Goal: Transaction & Acquisition: Purchase product/service

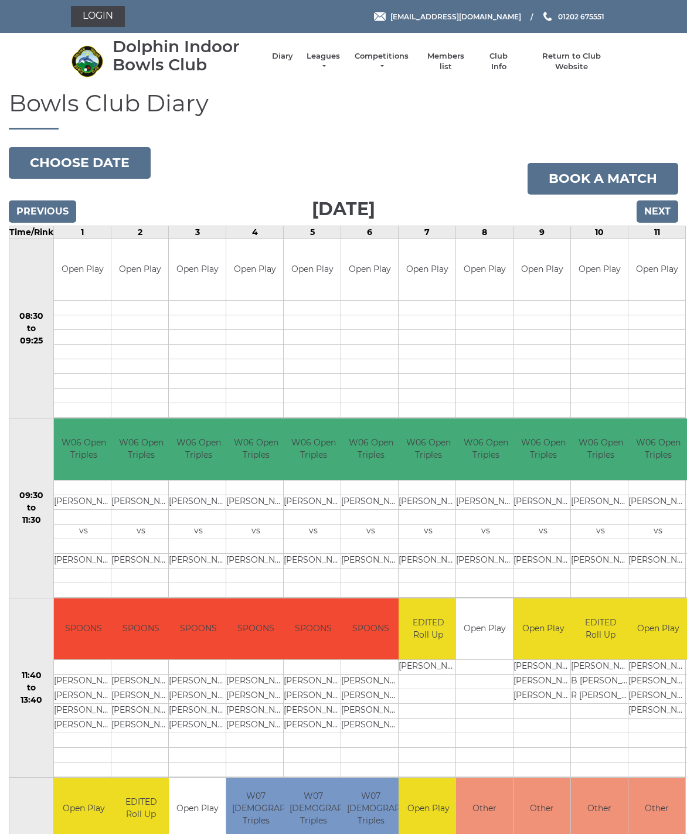
click at [104, 22] on link "Login" at bounding box center [98, 16] width 54 height 21
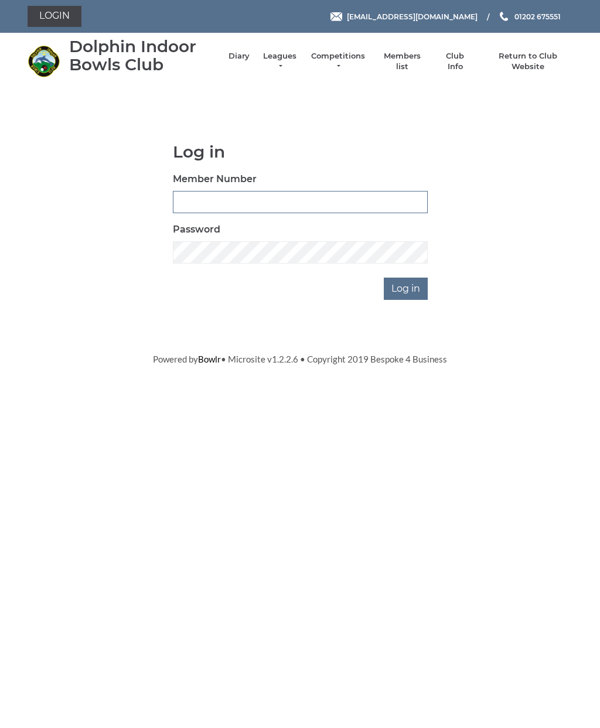
click at [195, 202] on input "Member Number" at bounding box center [300, 202] width 255 height 22
type input "3106"
click at [412, 285] on input "Log in" at bounding box center [406, 289] width 44 height 22
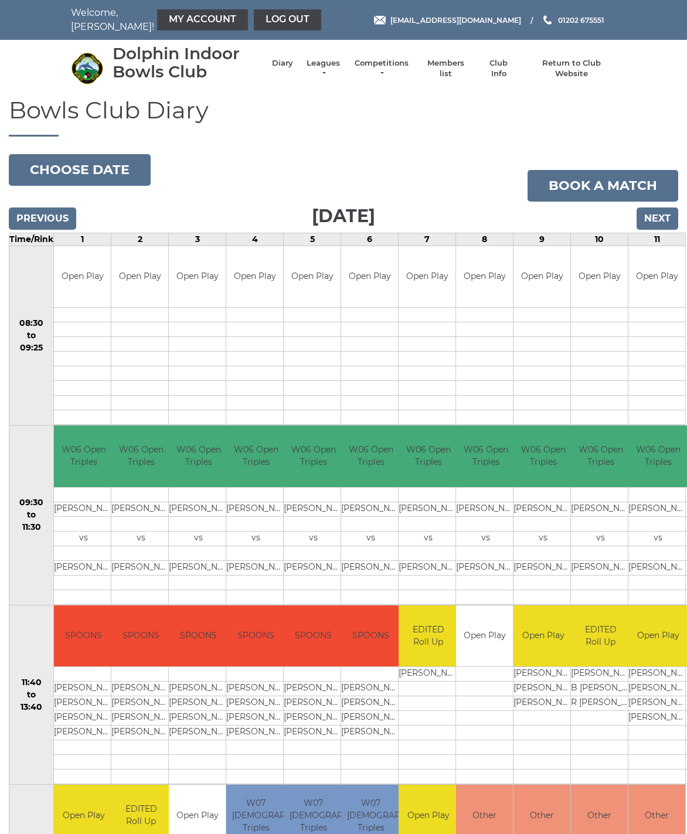
click at [189, 29] on link "My Account" at bounding box center [202, 19] width 91 height 21
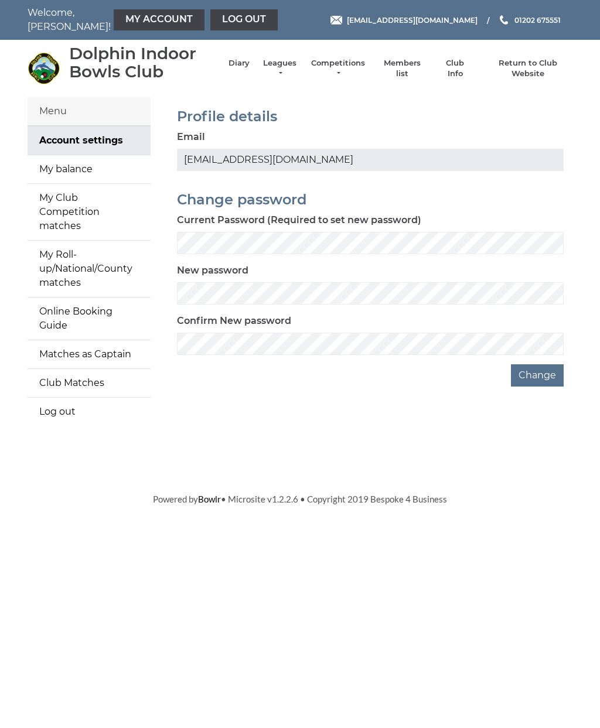
click at [106, 167] on link "My balance" at bounding box center [89, 169] width 123 height 28
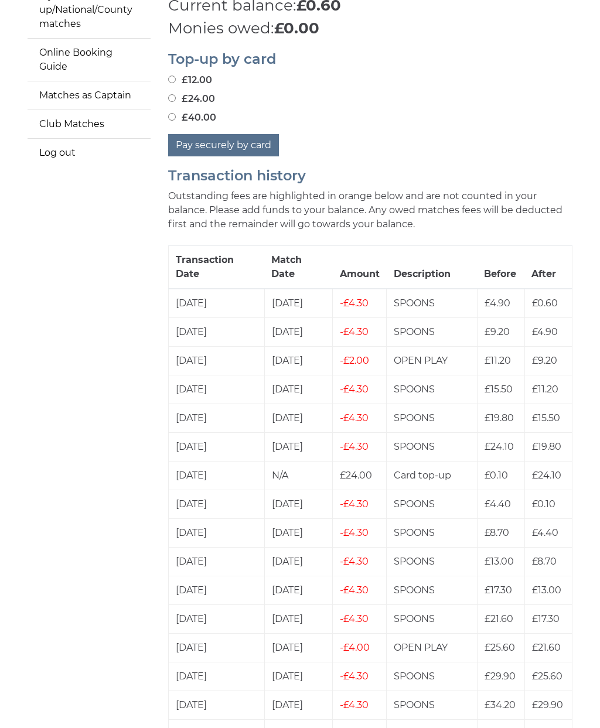
scroll to position [260, 0]
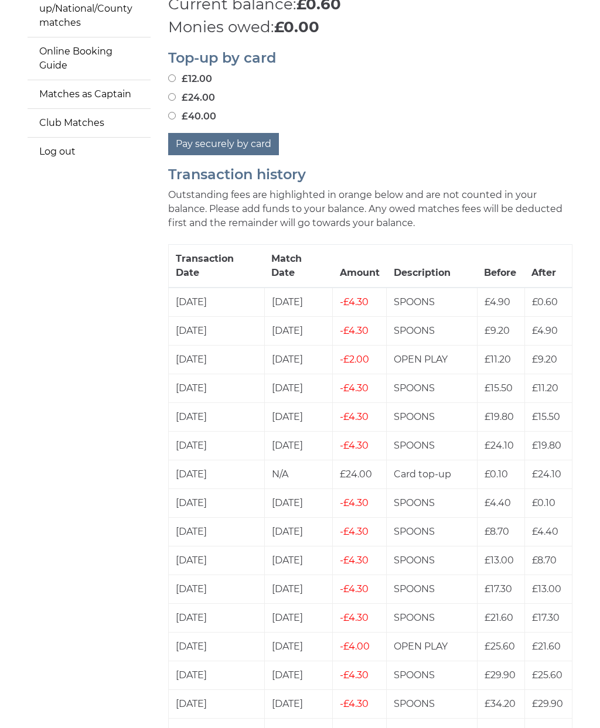
click at [185, 110] on label "£40.00" at bounding box center [192, 117] width 48 height 14
click at [176, 112] on input "£40.00" at bounding box center [172, 116] width 8 height 8
radio input "true"
click at [243, 133] on button "Pay securely by card" at bounding box center [223, 144] width 111 height 22
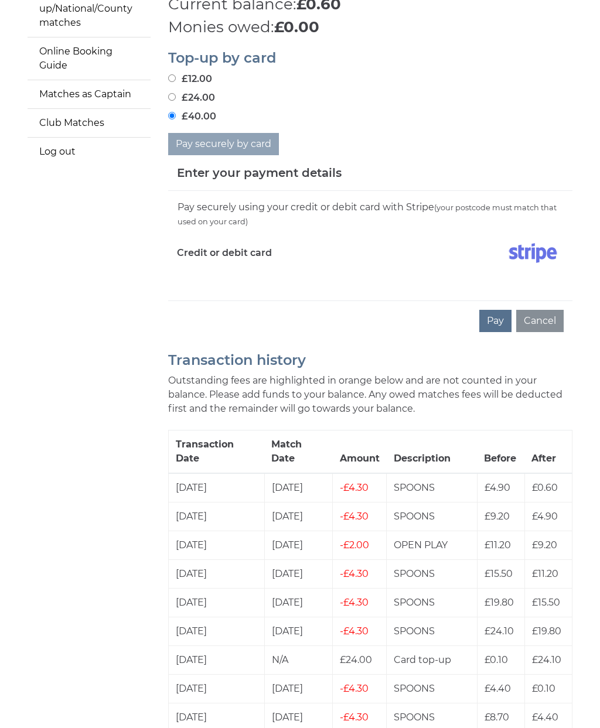
click at [208, 275] on div "Pay securely using your credit or debit card with Stripe (your postcode must ma…" at bounding box center [370, 246] width 404 height 110
click at [190, 270] on div "Pay securely using your credit or debit card with Stripe (your postcode must ma…" at bounding box center [370, 246] width 404 height 110
click at [219, 270] on div "Pay securely using your credit or debit card with Stripe (your postcode must ma…" at bounding box center [370, 246] width 404 height 110
click at [264, 267] on div "Pay securely using your credit or debit card with Stripe (your postcode must ma…" at bounding box center [370, 246] width 404 height 110
click at [216, 301] on div "Pay Cancel" at bounding box center [370, 321] width 404 height 40
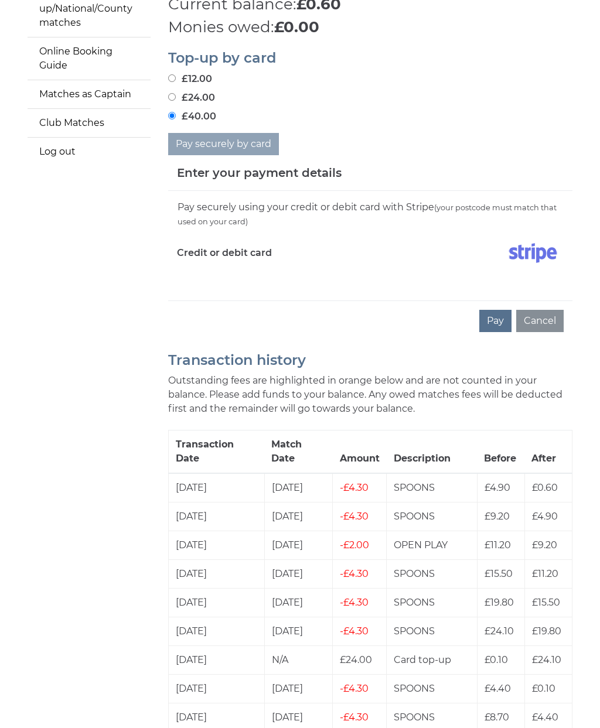
click at [497, 311] on button "Pay" at bounding box center [495, 321] width 32 height 22
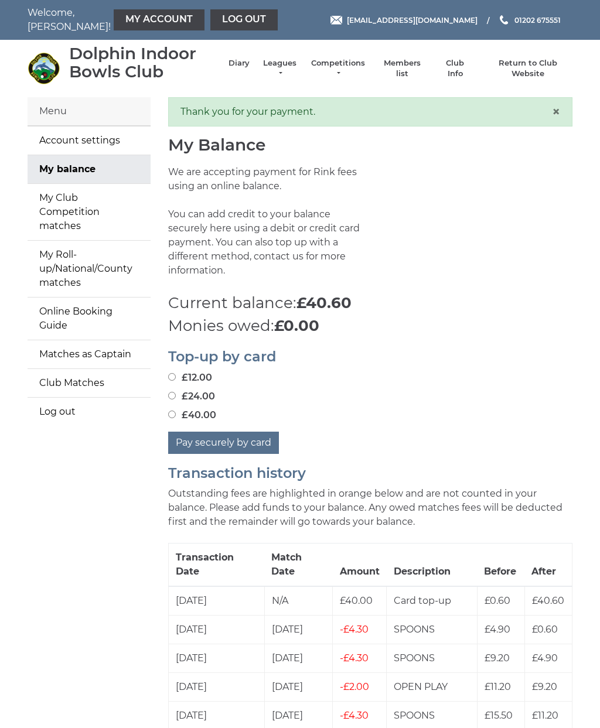
click at [224, 23] on link "Log out" at bounding box center [243, 19] width 67 height 21
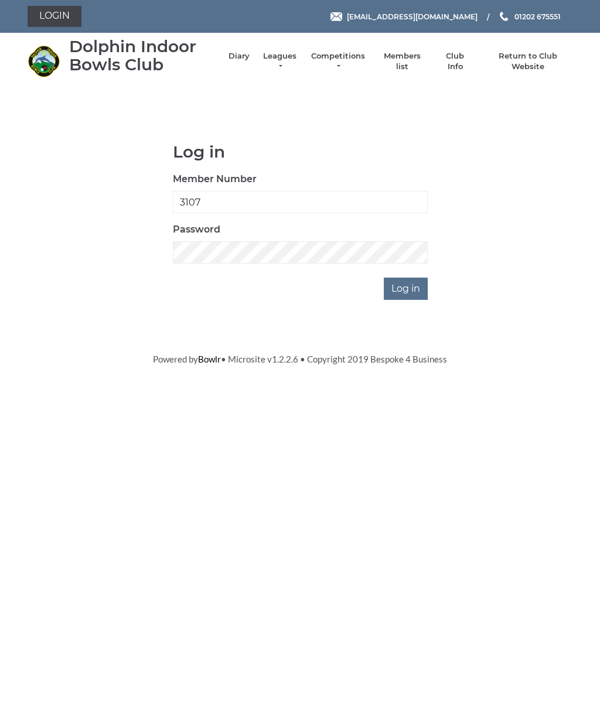
type input "3107"
click at [406, 288] on input "Log in" at bounding box center [406, 289] width 44 height 22
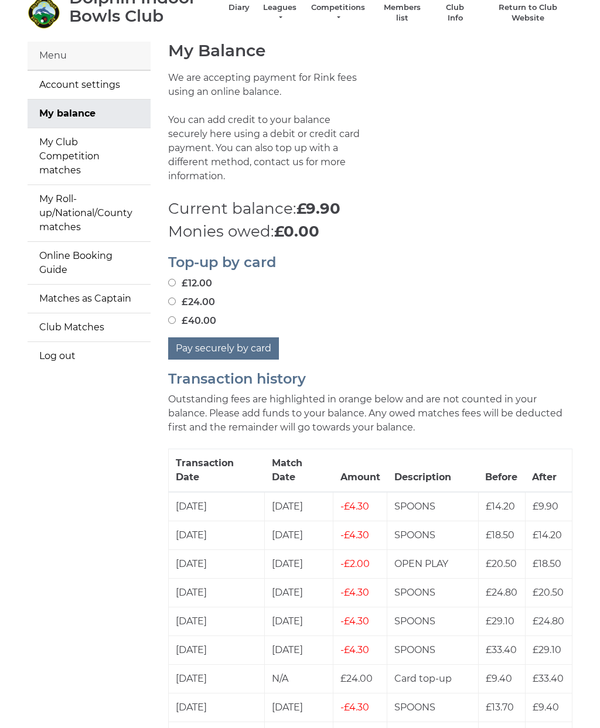
scroll to position [54, 0]
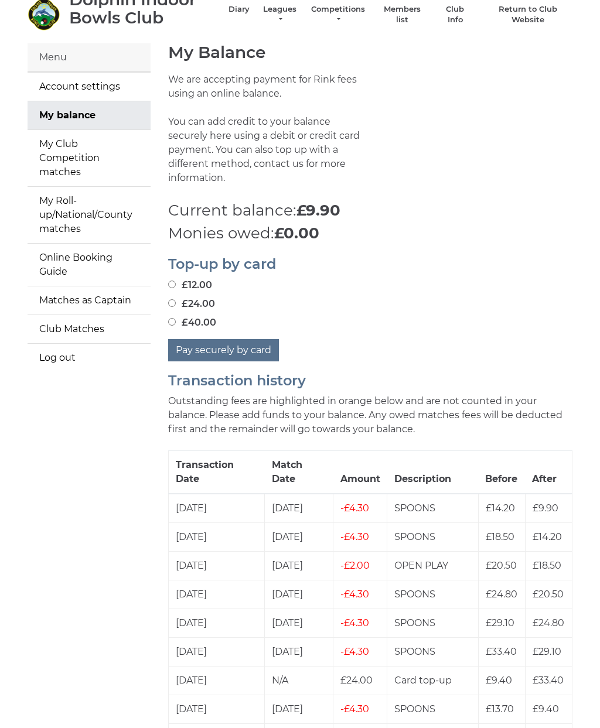
click at [175, 318] on input "£40.00" at bounding box center [172, 322] width 8 height 8
radio input "true"
click at [253, 339] on button "Pay securely by card" at bounding box center [223, 350] width 111 height 22
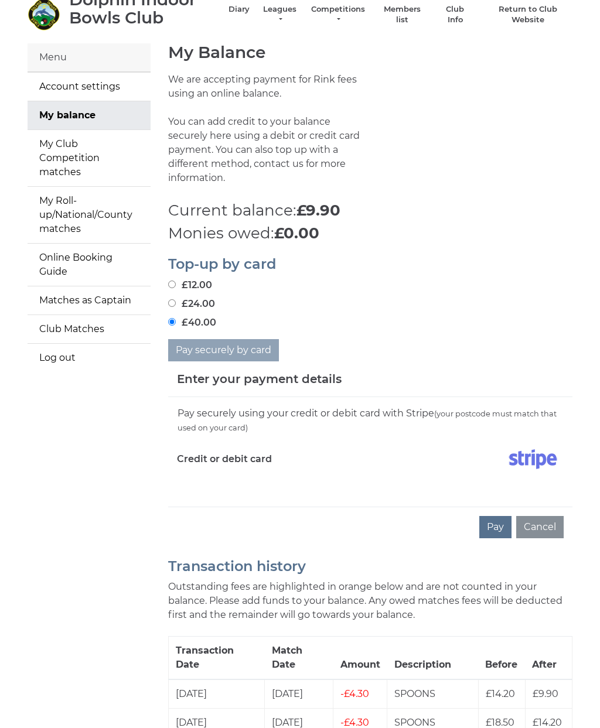
click at [501, 517] on button "Pay" at bounding box center [495, 527] width 32 height 22
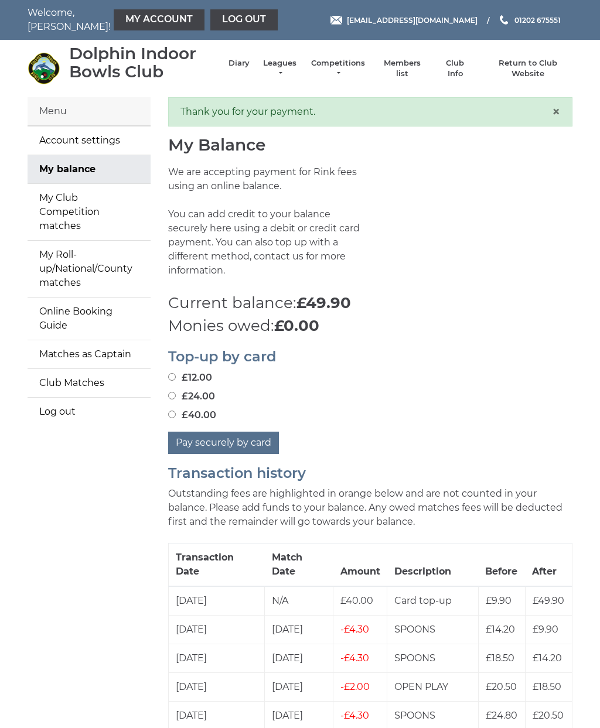
click at [216, 19] on link "Log out" at bounding box center [243, 19] width 67 height 21
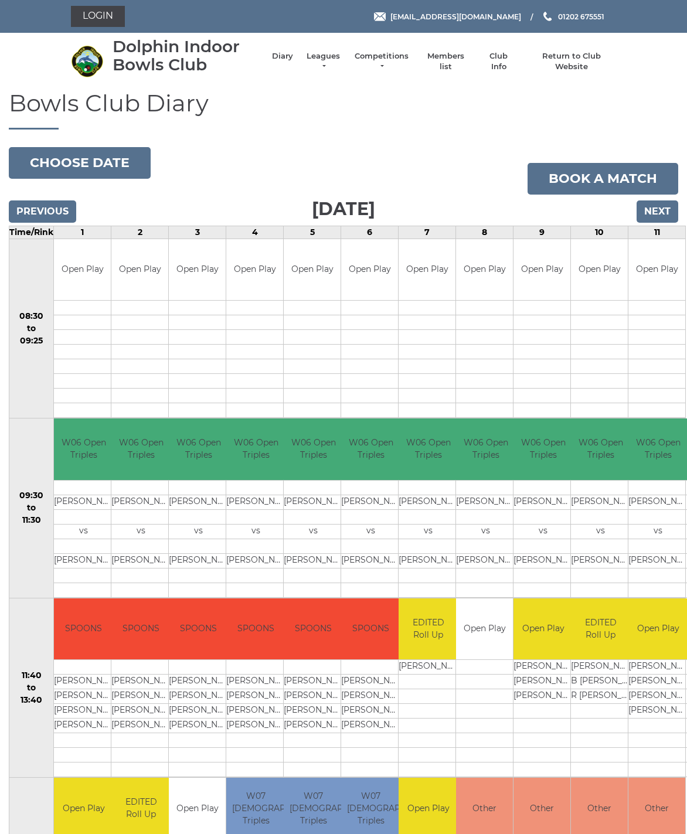
click at [671, 214] on input "Next" at bounding box center [657, 211] width 42 height 22
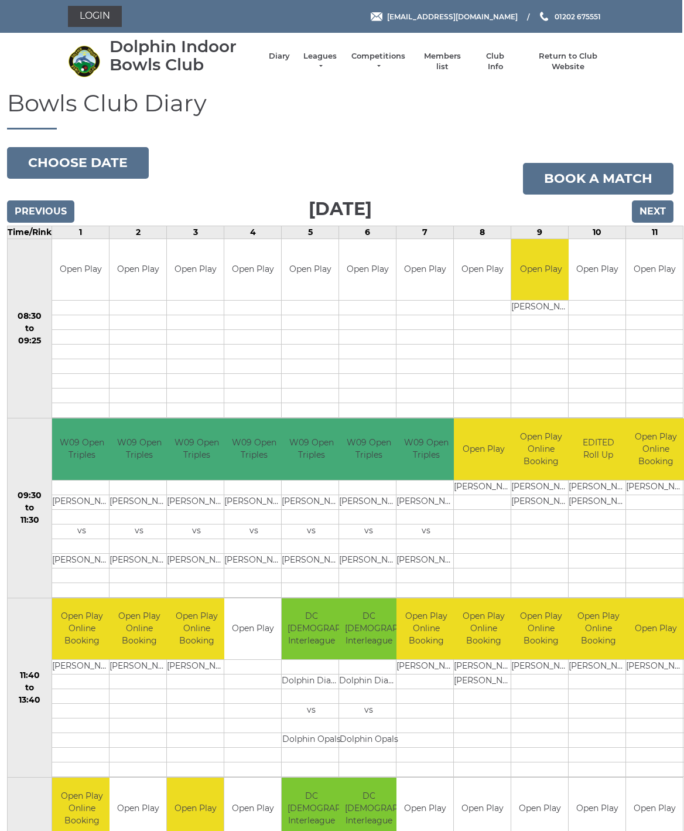
scroll to position [0, 2]
click at [660, 209] on input "Next" at bounding box center [653, 211] width 42 height 22
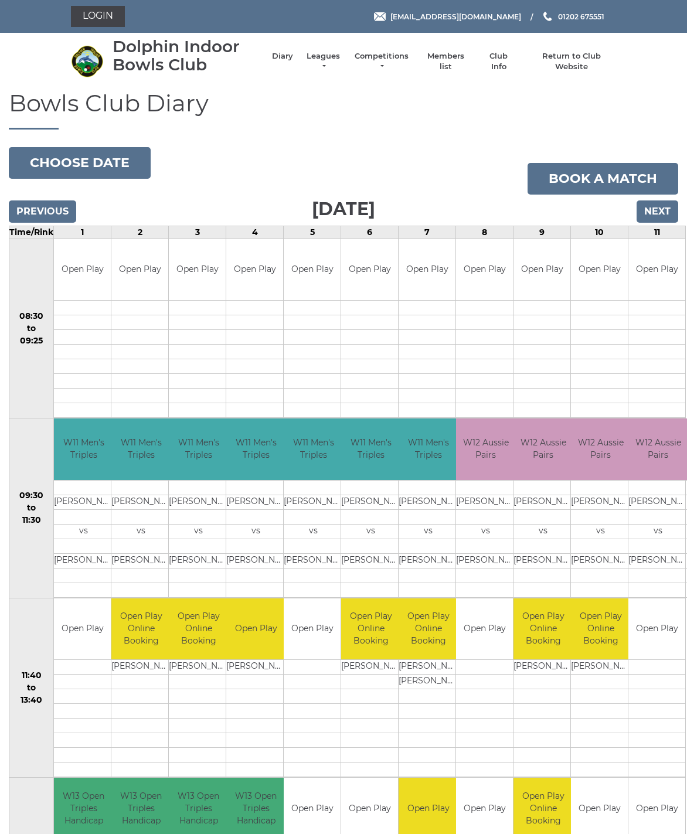
click at [660, 216] on input "Next" at bounding box center [657, 211] width 42 height 22
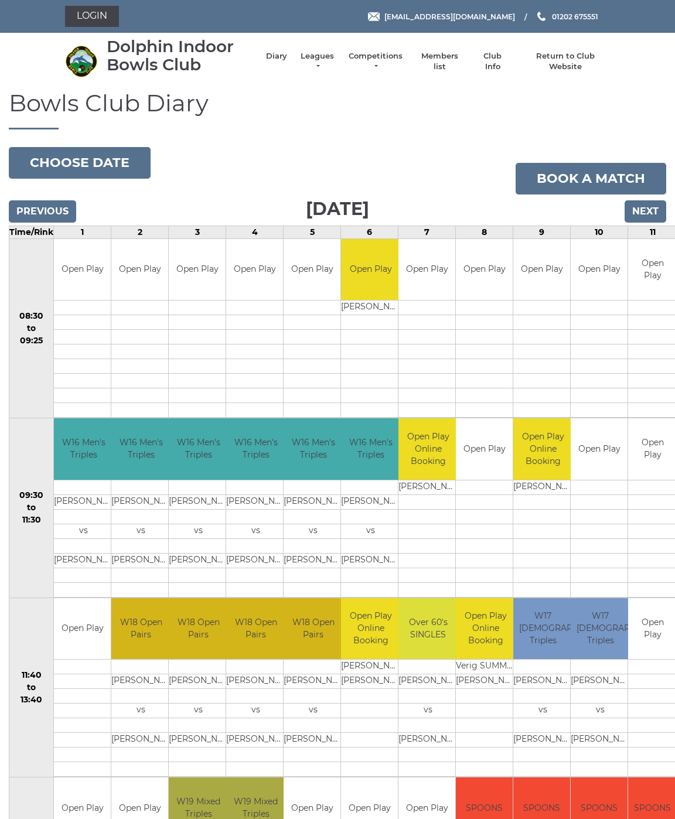
click at [658, 212] on input "Next" at bounding box center [646, 211] width 42 height 22
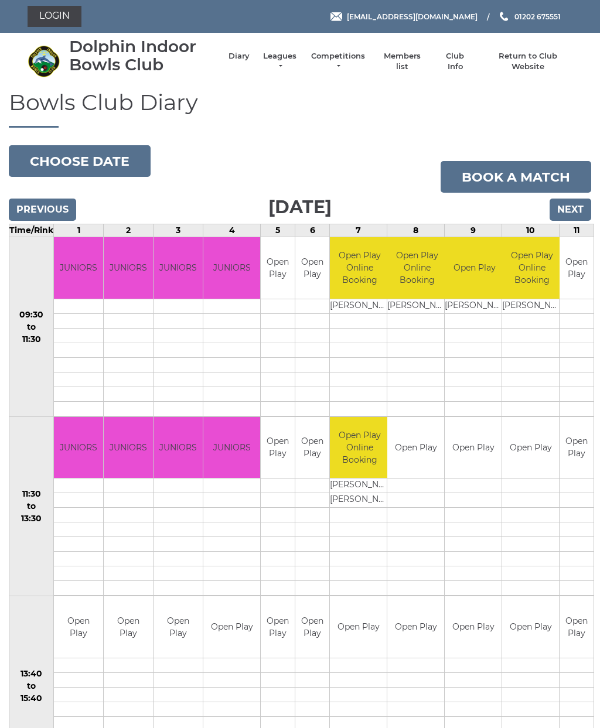
click at [582, 212] on input "Next" at bounding box center [571, 210] width 42 height 22
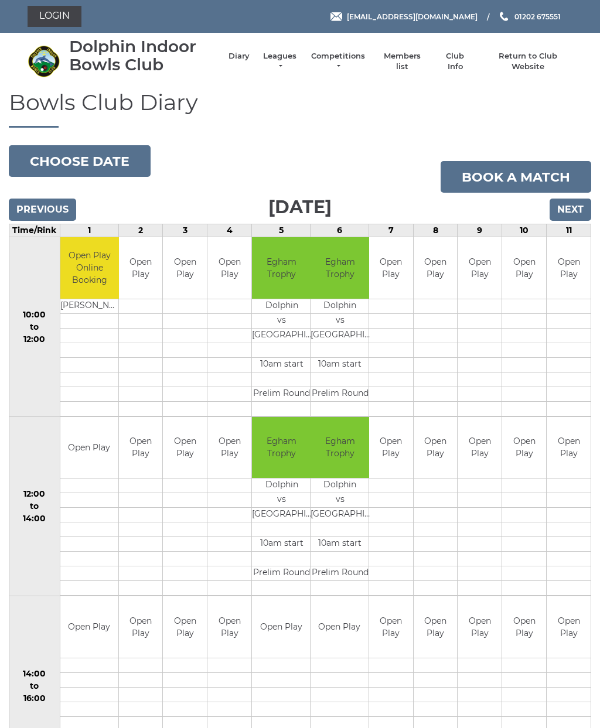
click at [575, 207] on input "Next" at bounding box center [571, 210] width 42 height 22
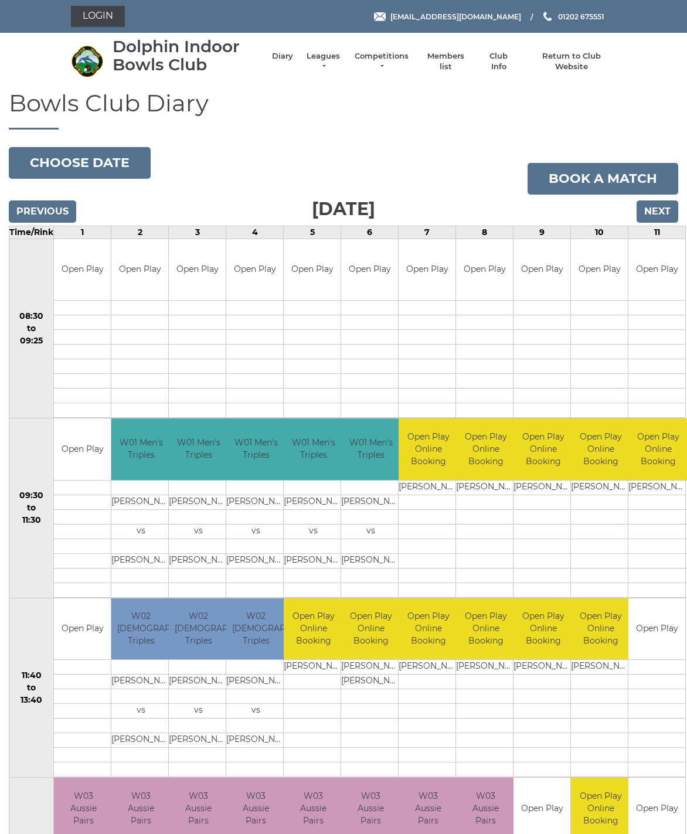
click at [669, 217] on input "Next" at bounding box center [657, 211] width 42 height 22
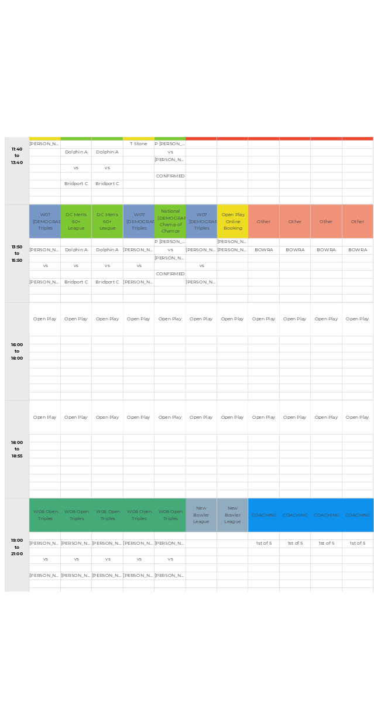
scroll to position [865, 0]
